Goal: Task Accomplishment & Management: Complete application form

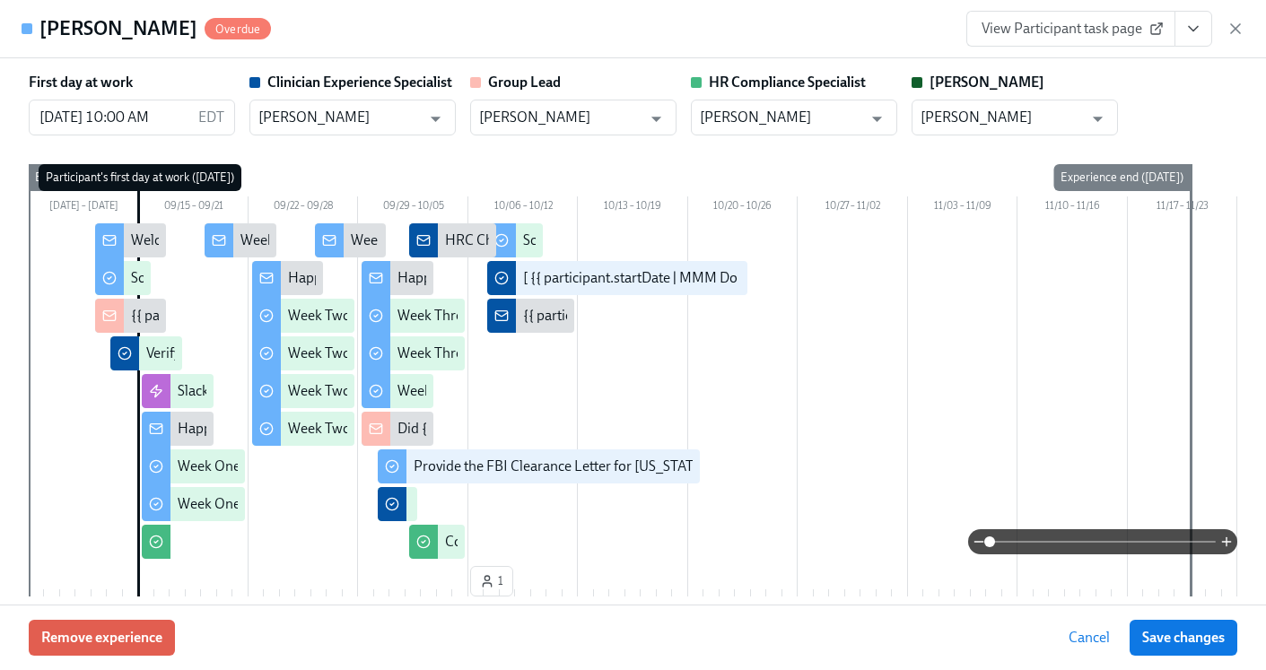
scroll to position [181, 0]
click at [1234, 28] on icon "button" at bounding box center [1235, 28] width 9 height 9
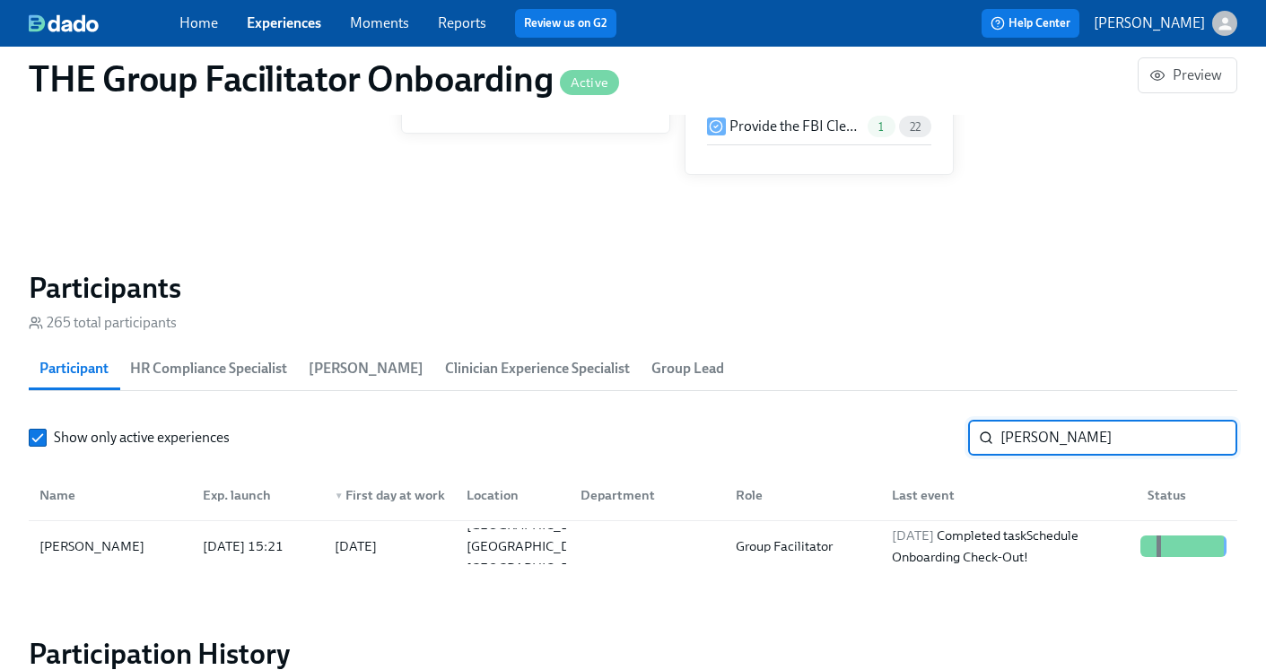
drag, startPoint x: 1091, startPoint y: 440, endPoint x: 944, endPoint y: 440, distance: 146.2
click at [944, 440] on div "Show only active experiences [PERSON_NAME] ​" at bounding box center [633, 438] width 1208 height 36
type input "[PERSON_NAME]"
click at [846, 559] on div "Group Facilitator" at bounding box center [799, 546] width 156 height 36
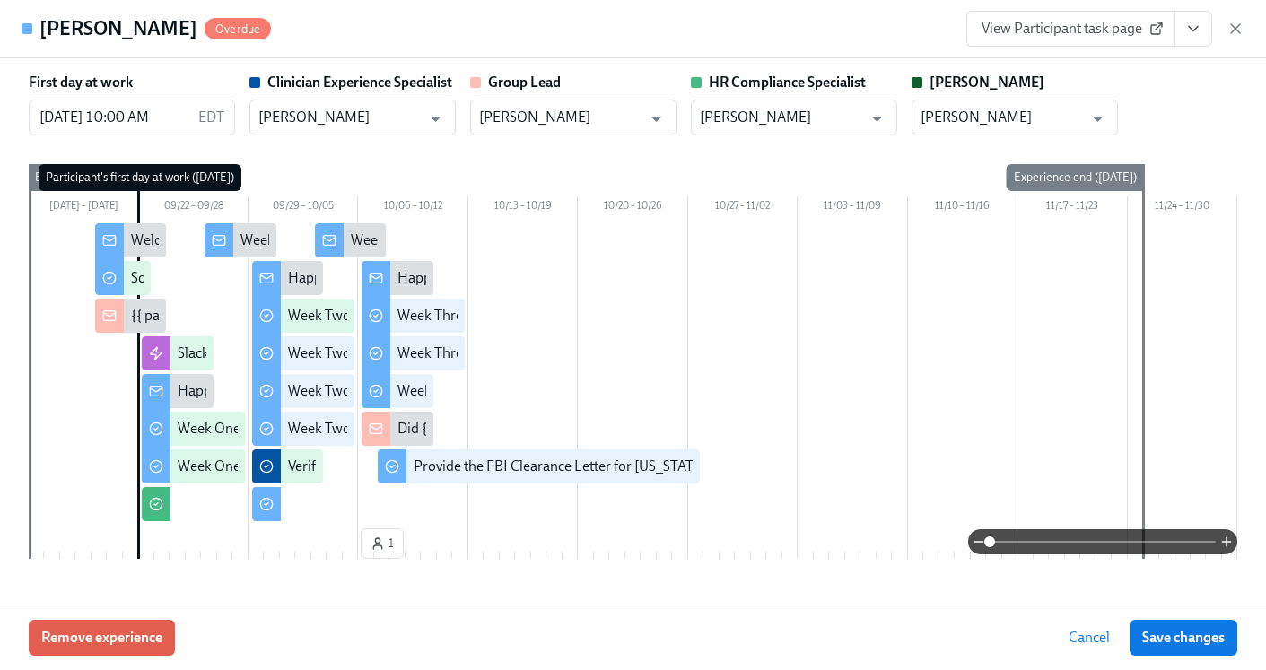
click at [1196, 21] on icon "View task page" at bounding box center [1193, 29] width 18 height 18
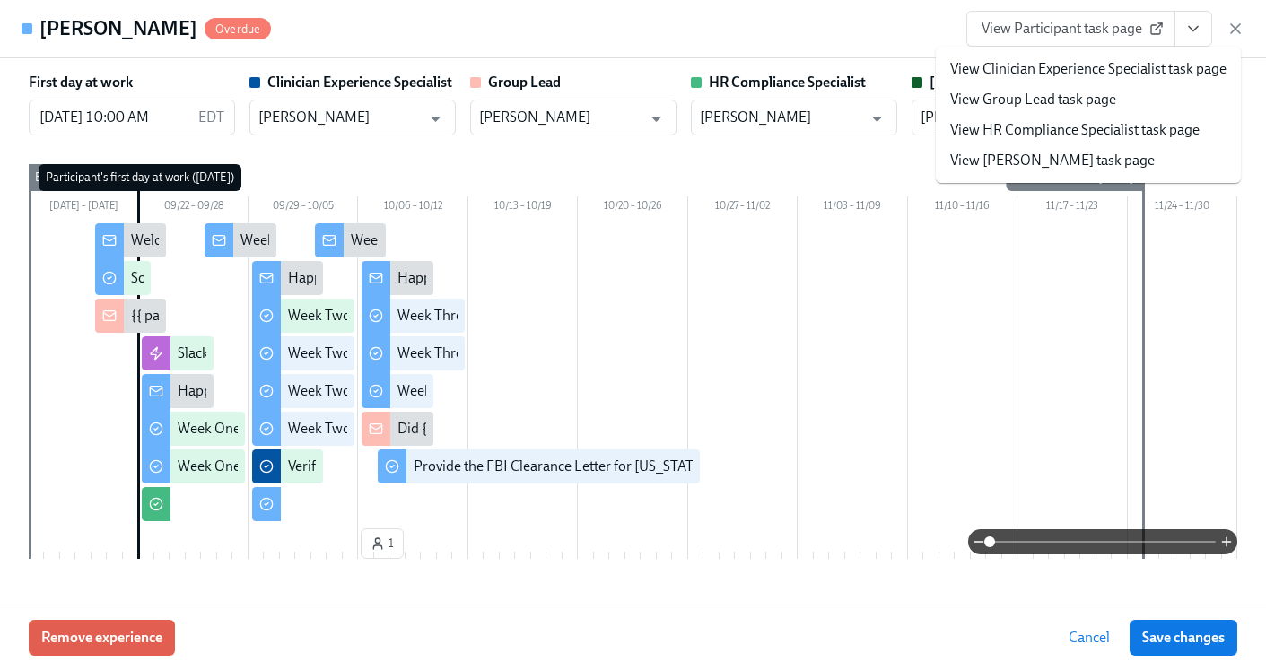
click at [1092, 120] on link "View HR Compliance Specialist task page" at bounding box center [1074, 130] width 249 height 20
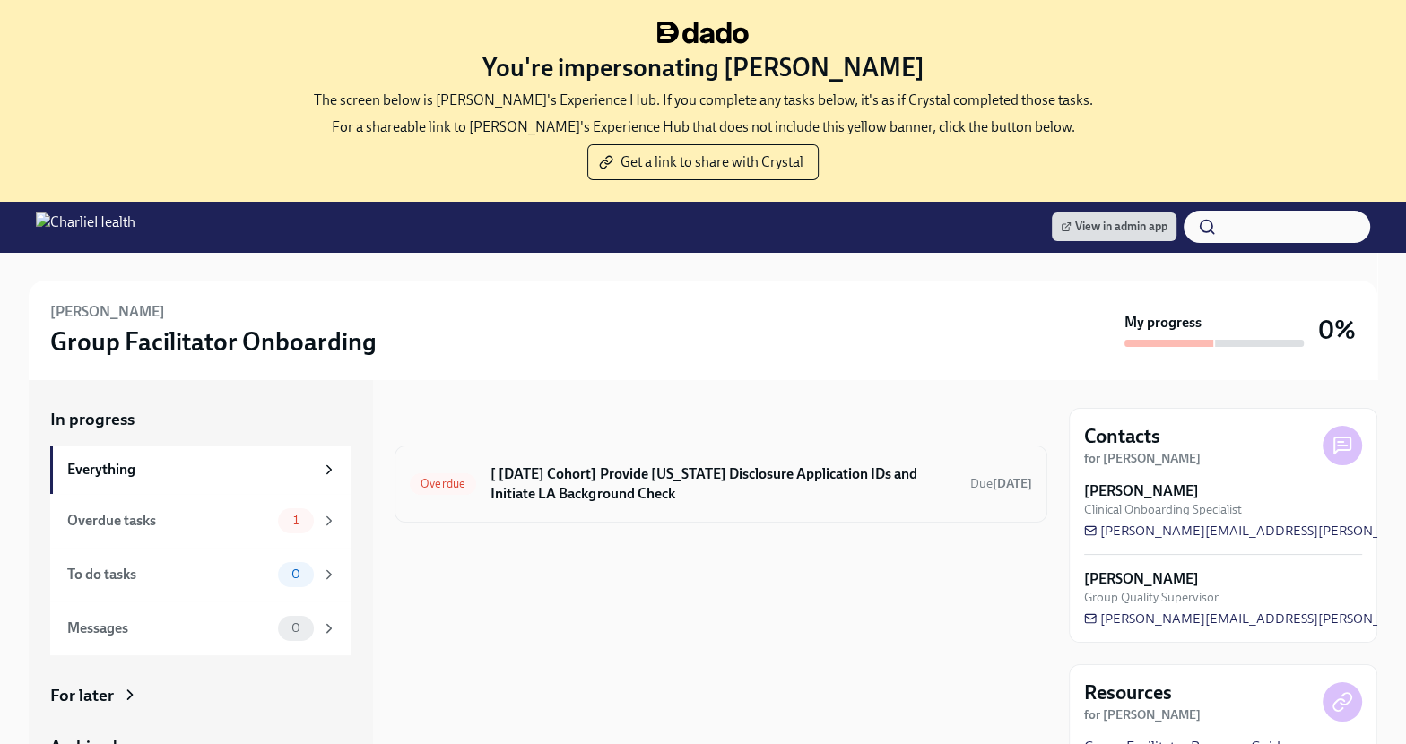
click at [518, 482] on h6 "[ [DATE] Cohort] Provide [US_STATE] Disclosure Application IDs and Initiate LA …" at bounding box center [724, 484] width 466 height 39
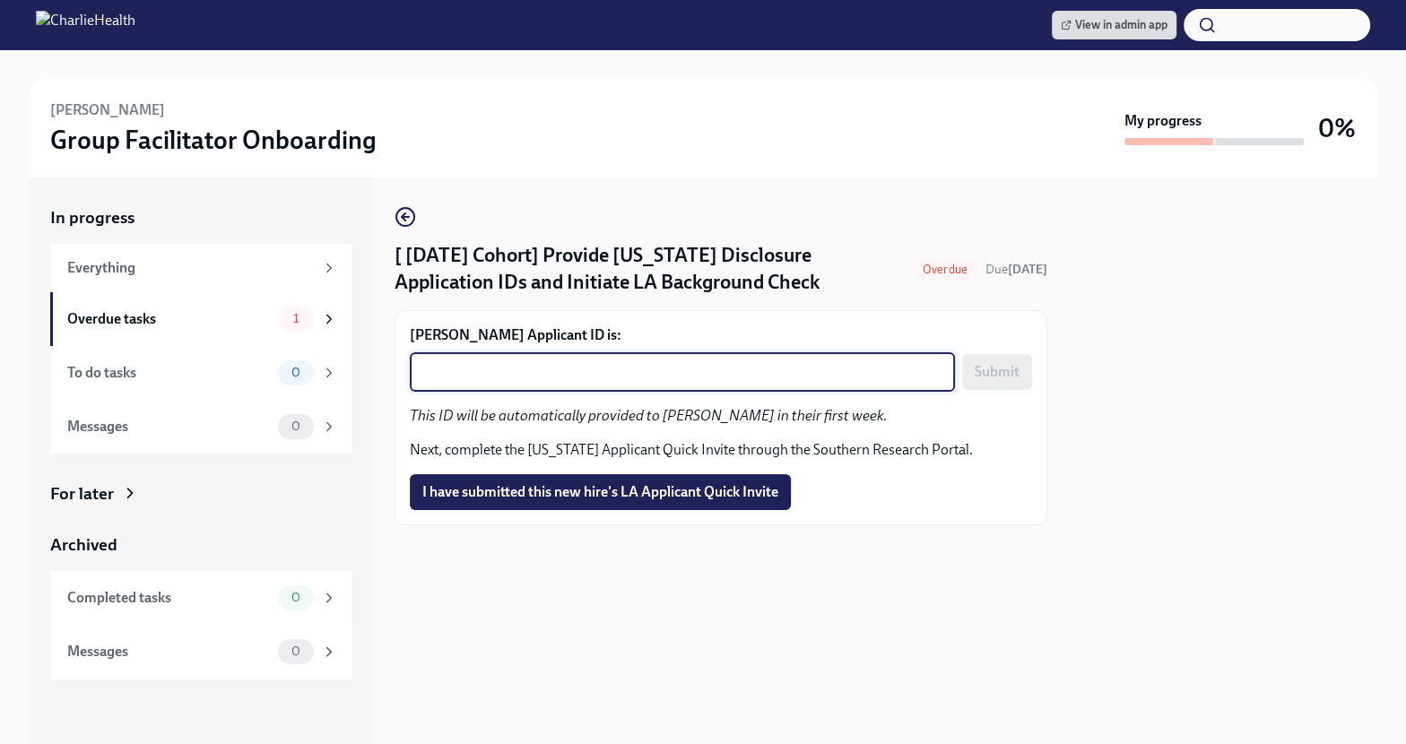
click at [585, 381] on textarea "[PERSON_NAME] Applicant ID is:" at bounding box center [683, 372] width 524 height 22
paste textarea "1256233"
type textarea "1256233"
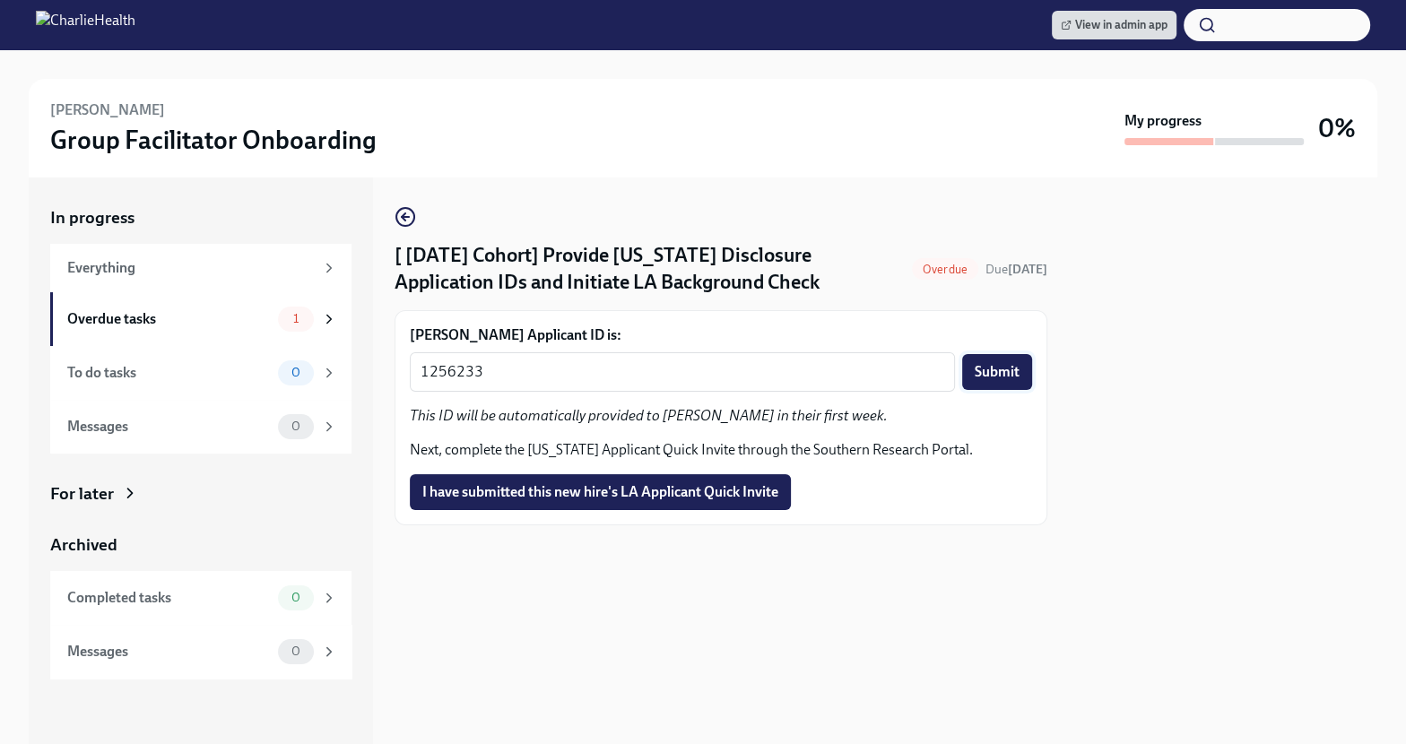
click at [997, 381] on span "Submit" at bounding box center [997, 372] width 45 height 18
click at [553, 501] on span "I have submitted this new hire's LA Applicant Quick Invite" at bounding box center [600, 492] width 356 height 18
